Goal: Book appointment/travel/reservation

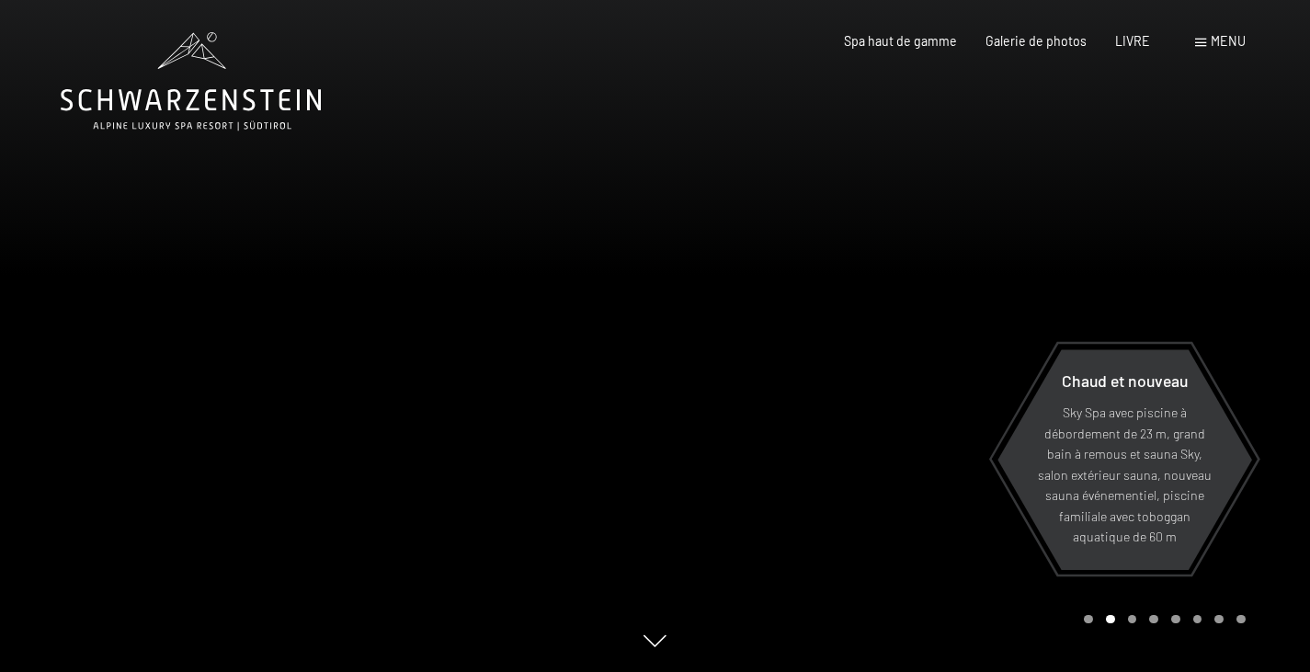
click at [653, 643] on icon at bounding box center [654, 642] width 23 height 12
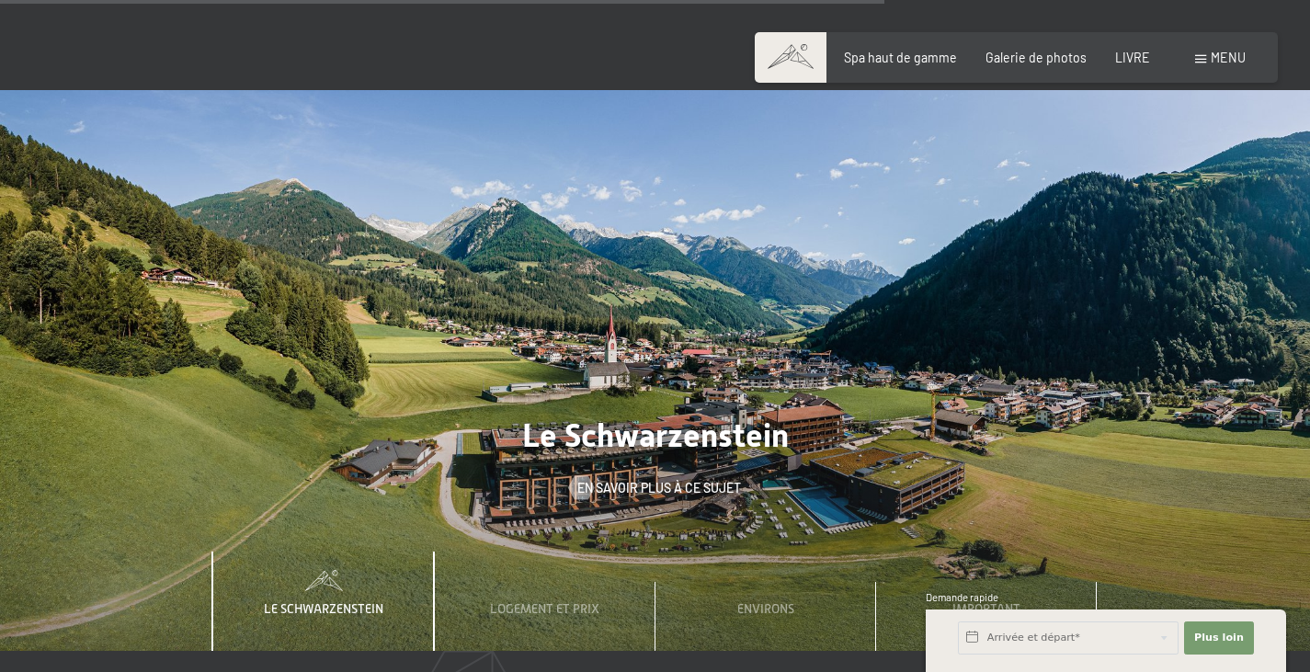
scroll to position [5181, 0]
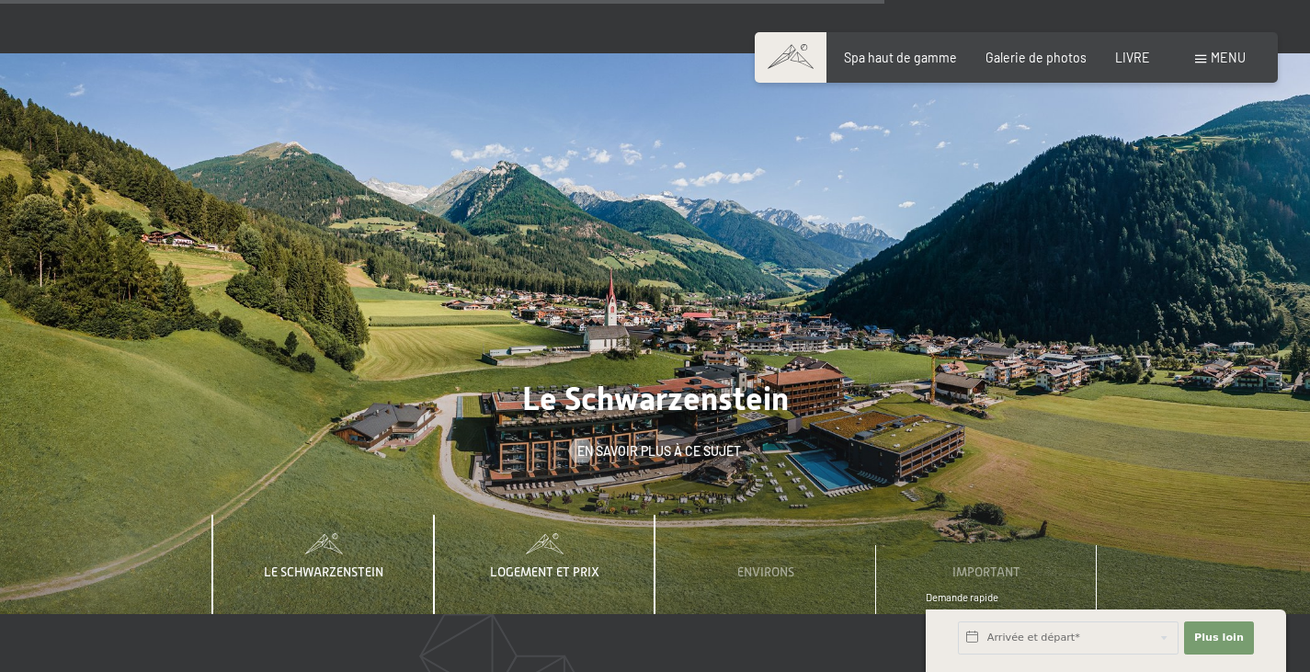
click at [554, 564] on font "Logement et prix" at bounding box center [544, 571] width 109 height 15
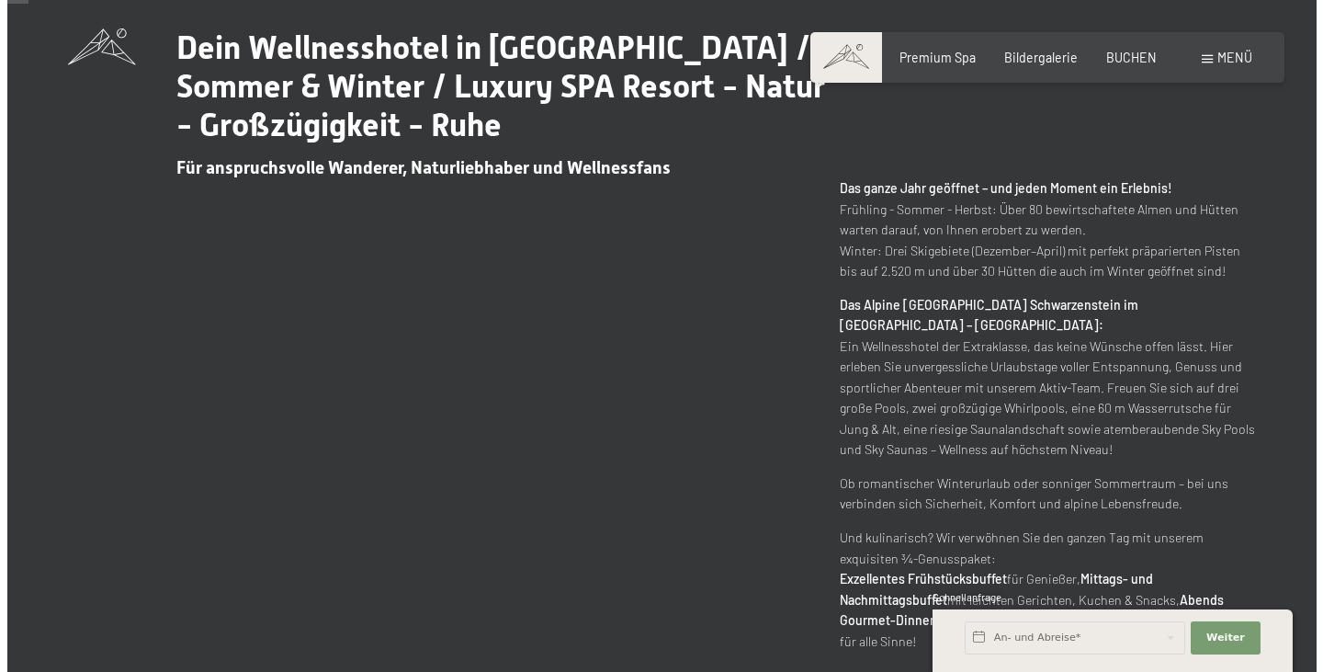
scroll to position [0, 0]
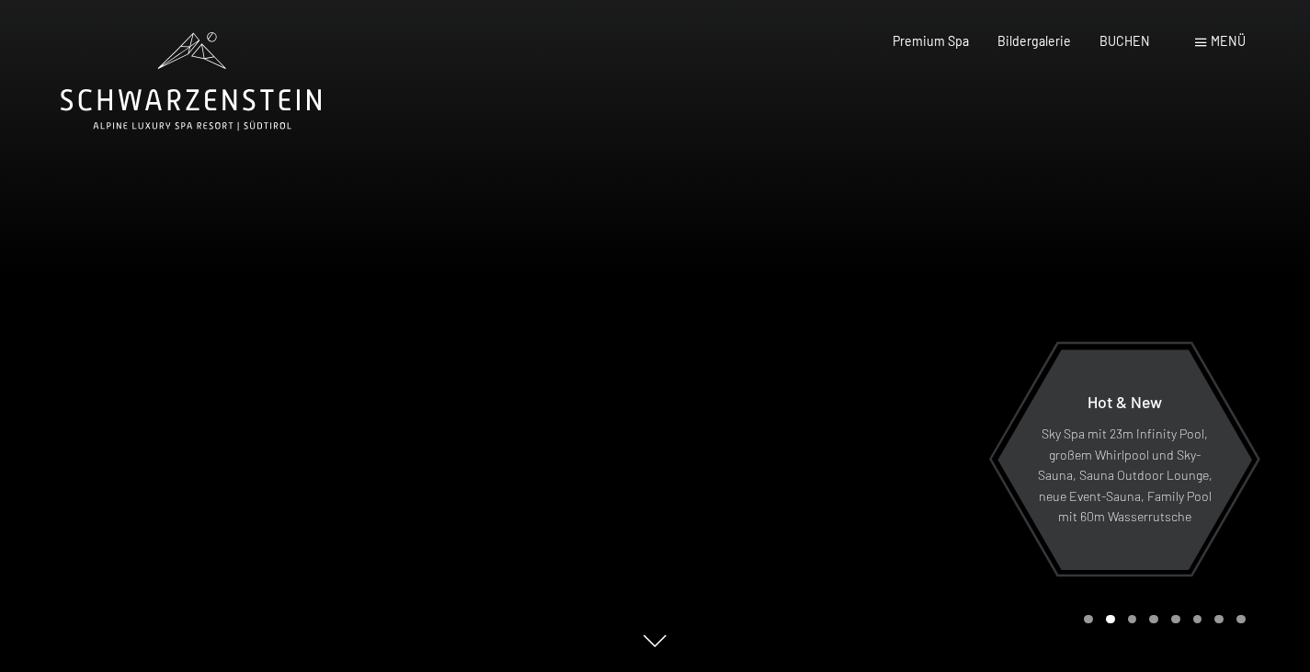
click at [1206, 35] on div "Menü" at bounding box center [1220, 41] width 51 height 18
click at [1086, 216] on div at bounding box center [982, 336] width 655 height 672
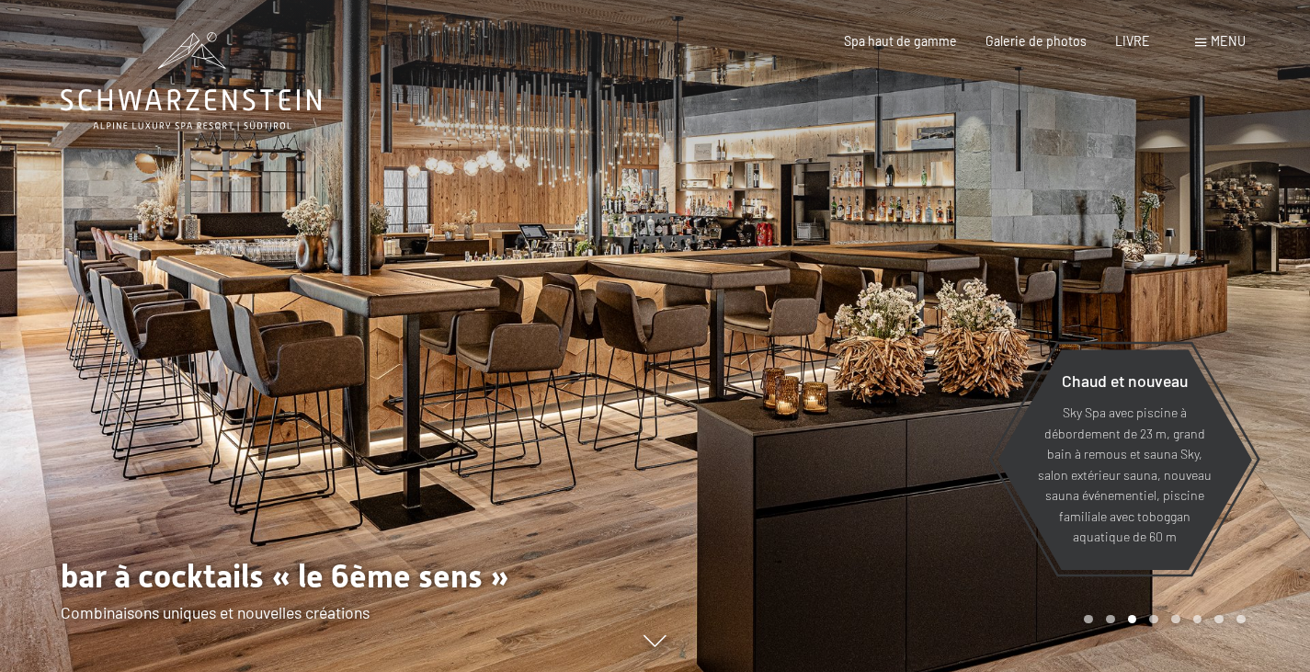
click at [1220, 43] on font "menu" at bounding box center [1227, 41] width 35 height 16
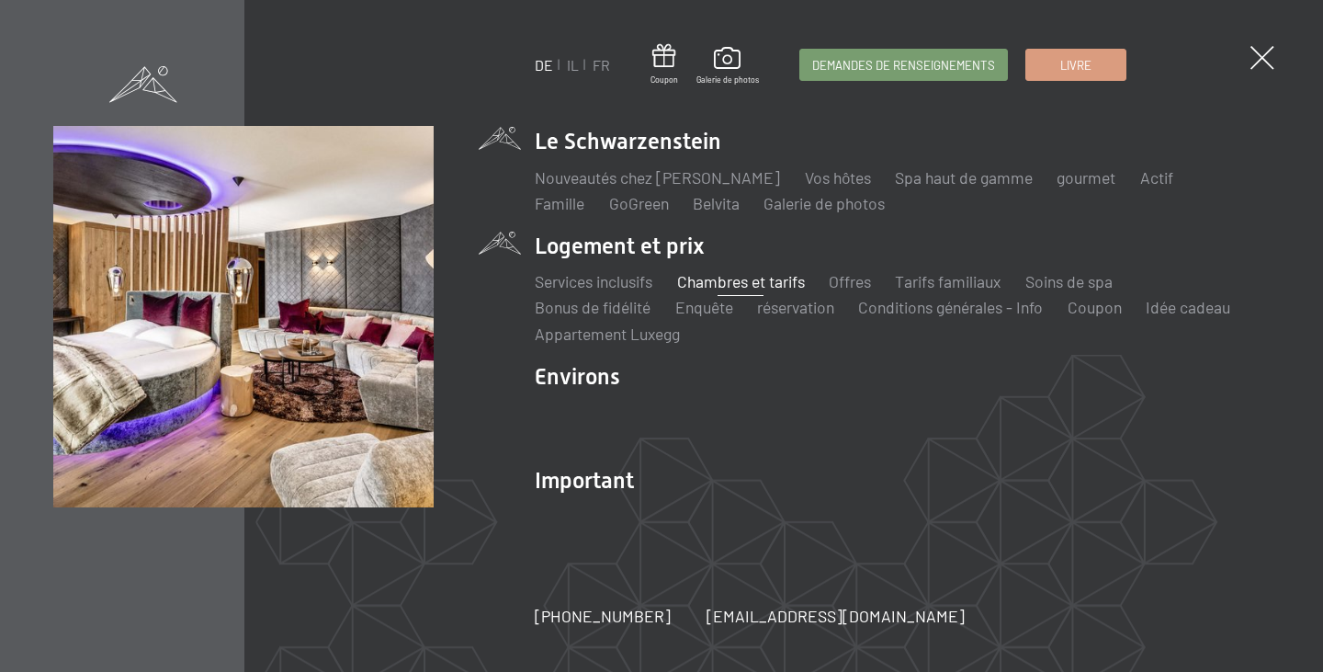
drag, startPoint x: 752, startPoint y: 281, endPoint x: 738, endPoint y: 287, distance: 14.8
click at [738, 287] on font "Chambres et tarifs" at bounding box center [741, 281] width 128 height 20
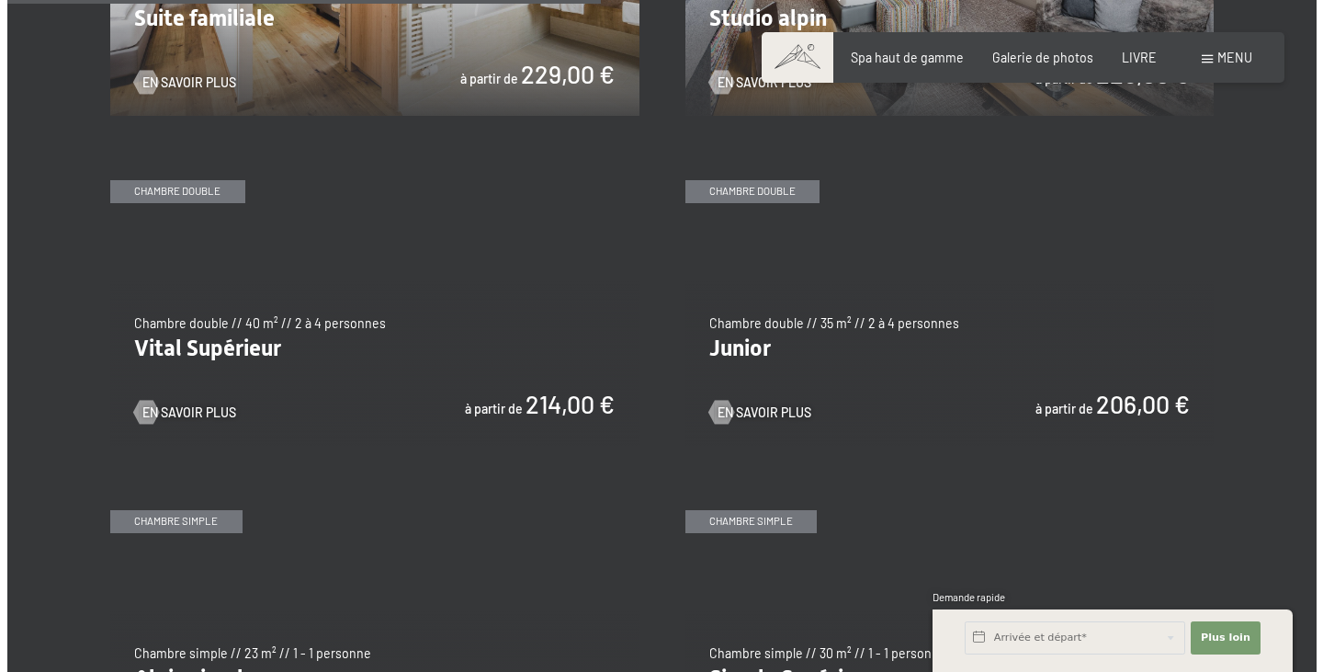
scroll to position [2408, 0]
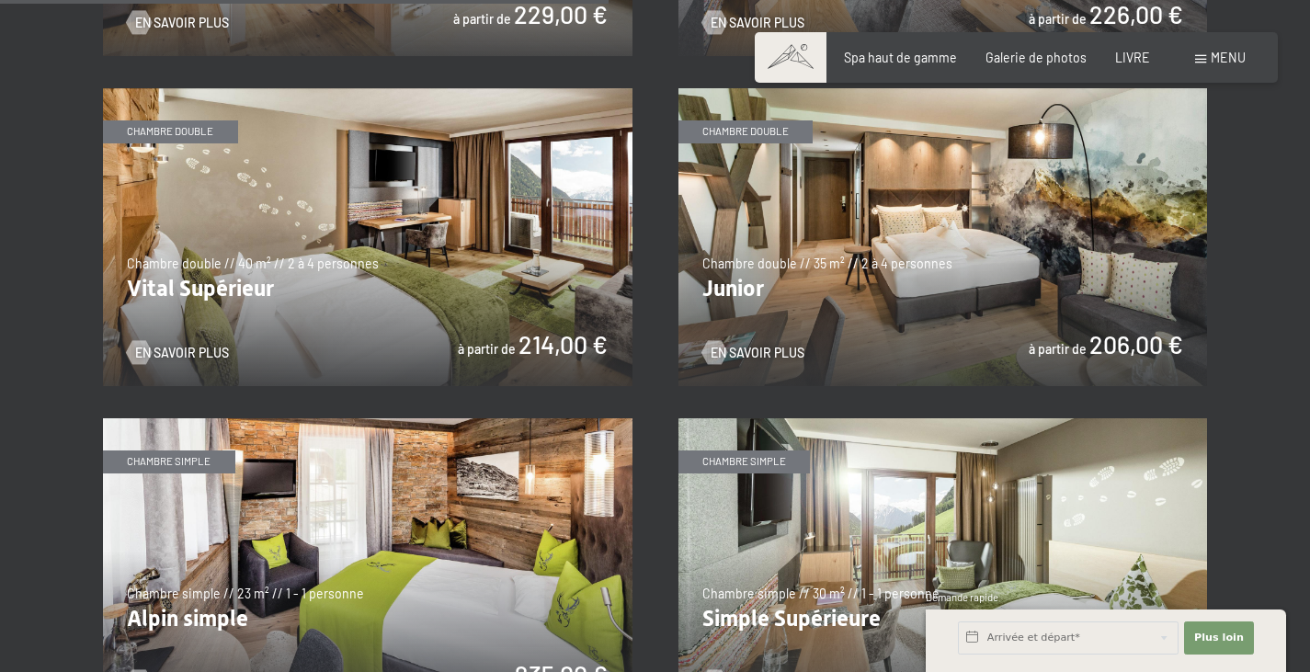
click at [1222, 62] on font "menu" at bounding box center [1227, 58] width 35 height 16
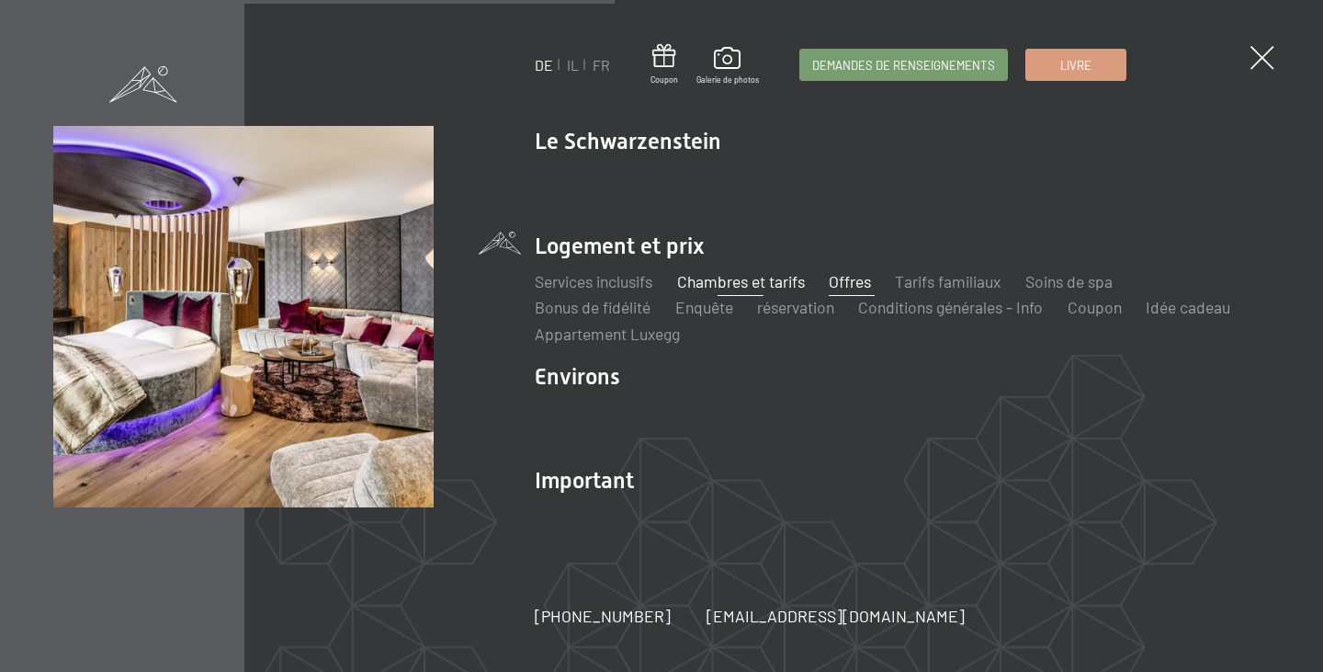
click at [857, 280] on font "Offres" at bounding box center [850, 281] width 42 height 20
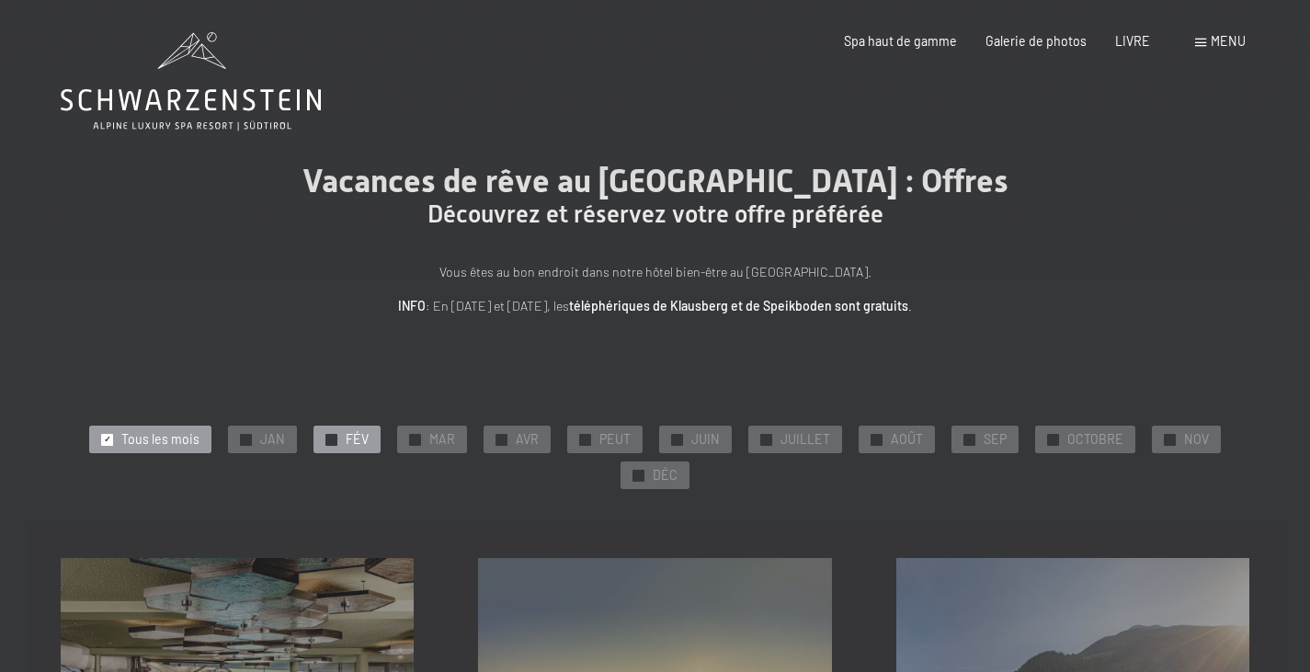
click at [344, 437] on div "✓ FÉV" at bounding box center [346, 439] width 67 height 28
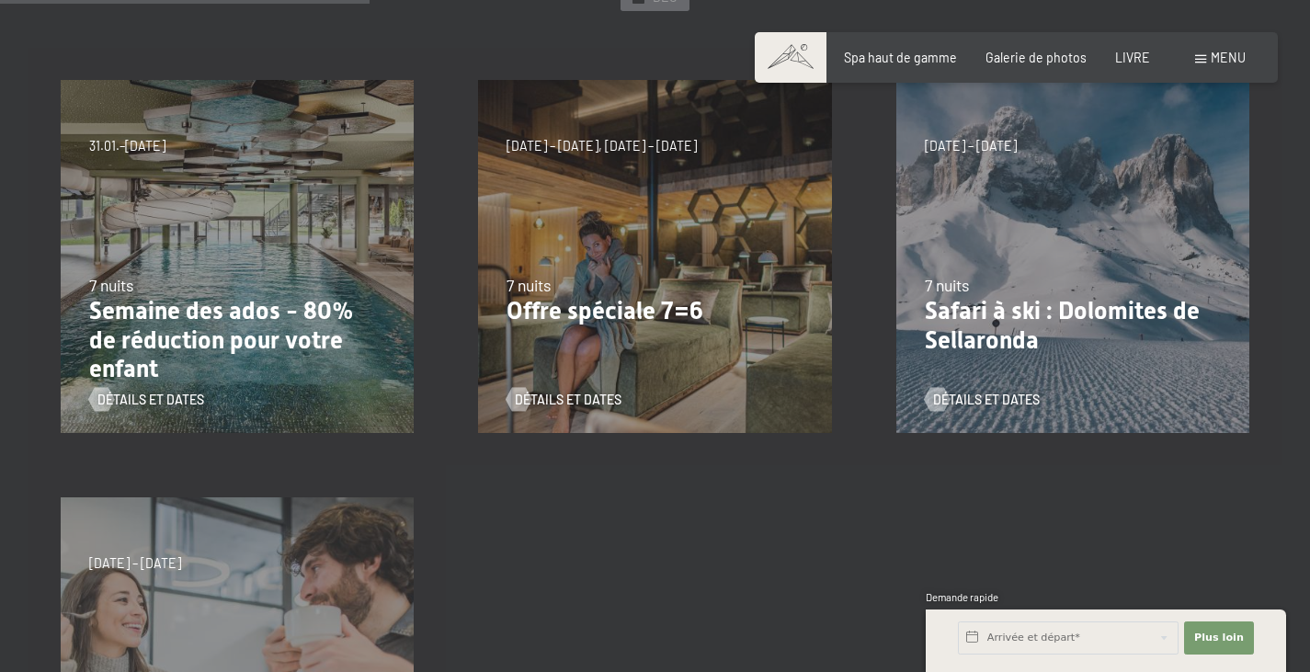
scroll to position [604, 0]
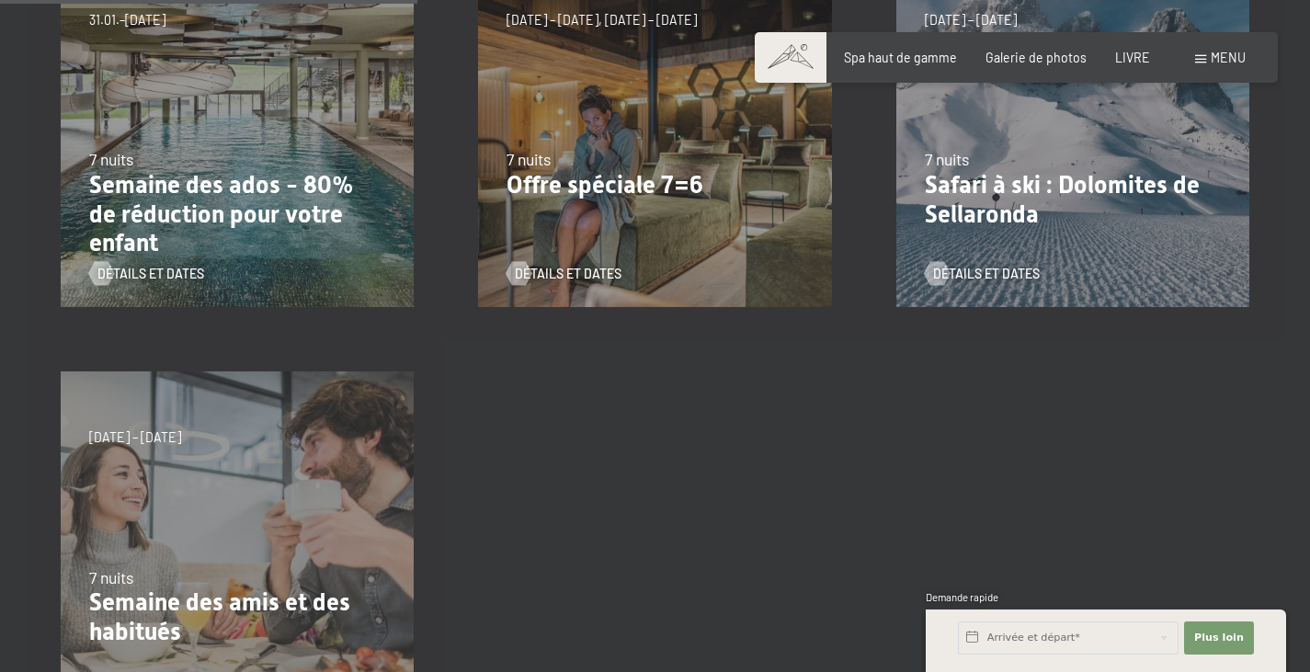
click at [1108, 176] on font "Safari à ski : Dolomites de Sellaronda" at bounding box center [1062, 199] width 275 height 57
click at [989, 273] on font "Détails et dates" at bounding box center [1004, 274] width 107 height 16
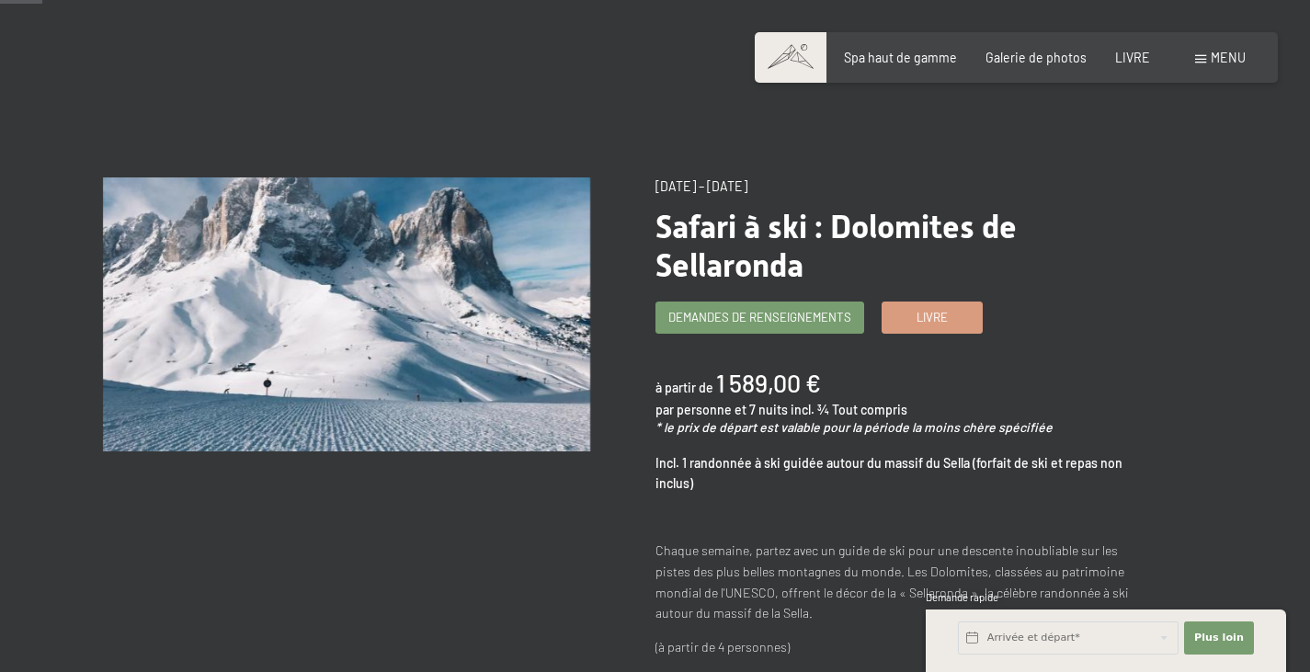
scroll to position [74, 0]
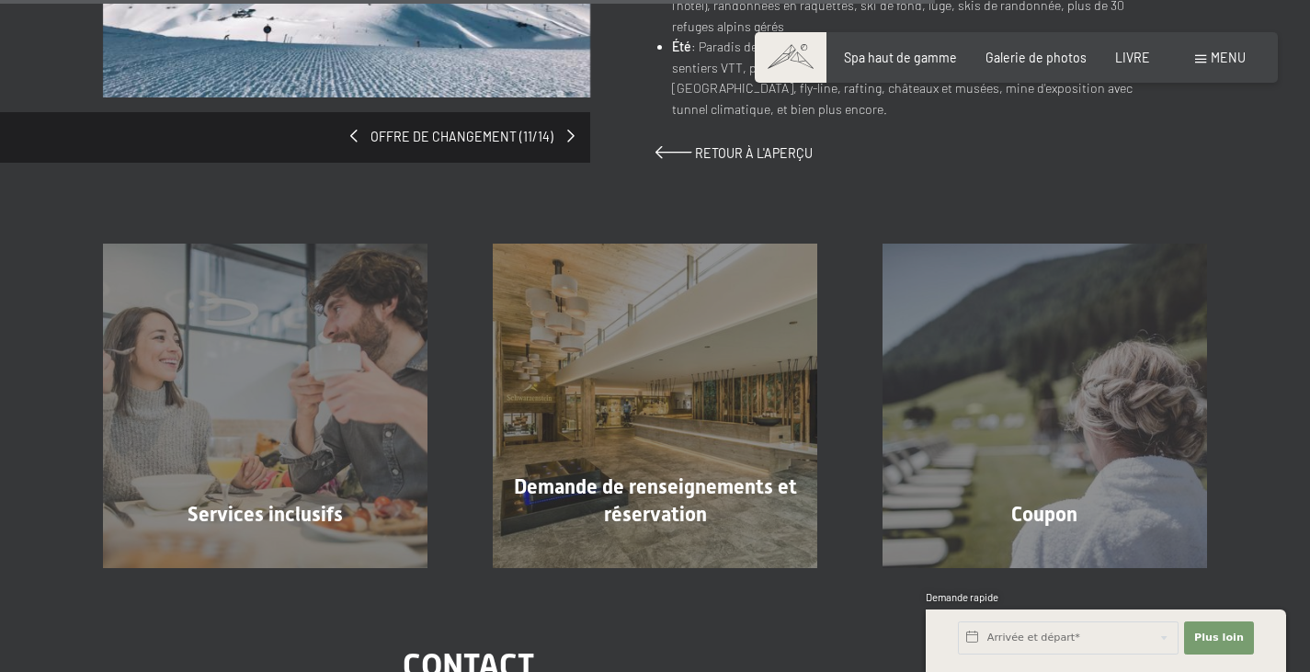
scroll to position [1732, 0]
